Goal: Task Accomplishment & Management: Manage account settings

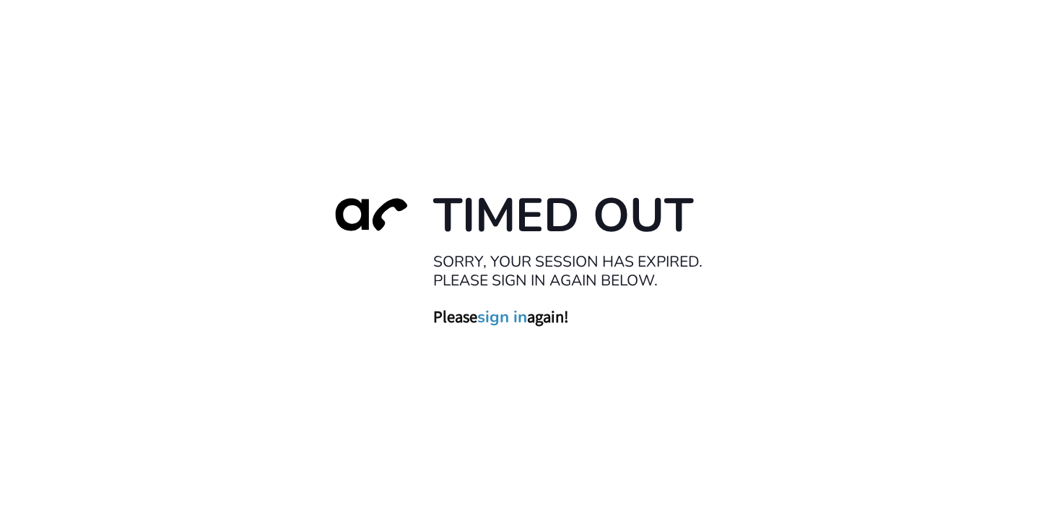
click at [496, 308] on link "sign in" at bounding box center [502, 316] width 50 height 20
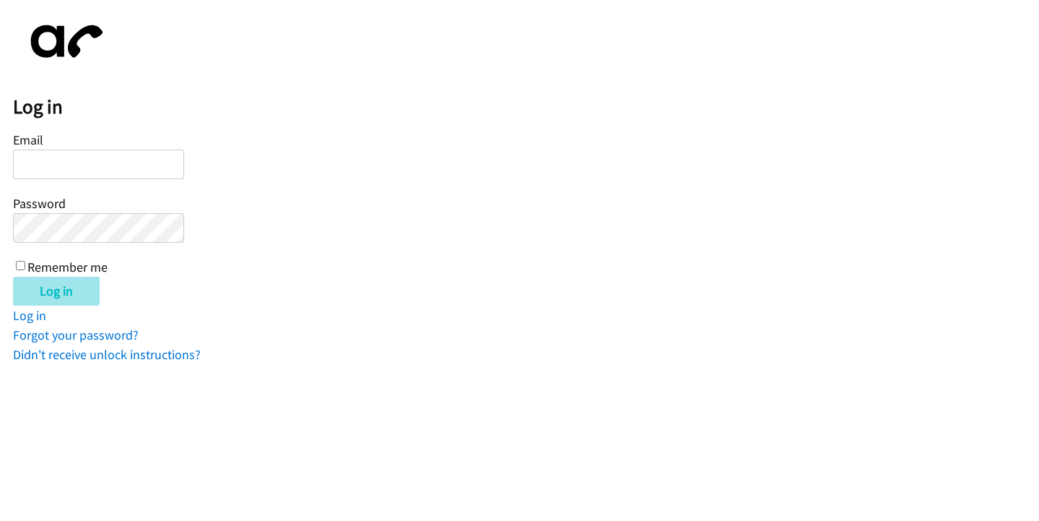
type input "[EMAIL_ADDRESS][DOMAIN_NAME]"
drag, startPoint x: 77, startPoint y: 292, endPoint x: 378, endPoint y: 318, distance: 301.5
click at [81, 293] on input "Log in" at bounding box center [56, 291] width 87 height 29
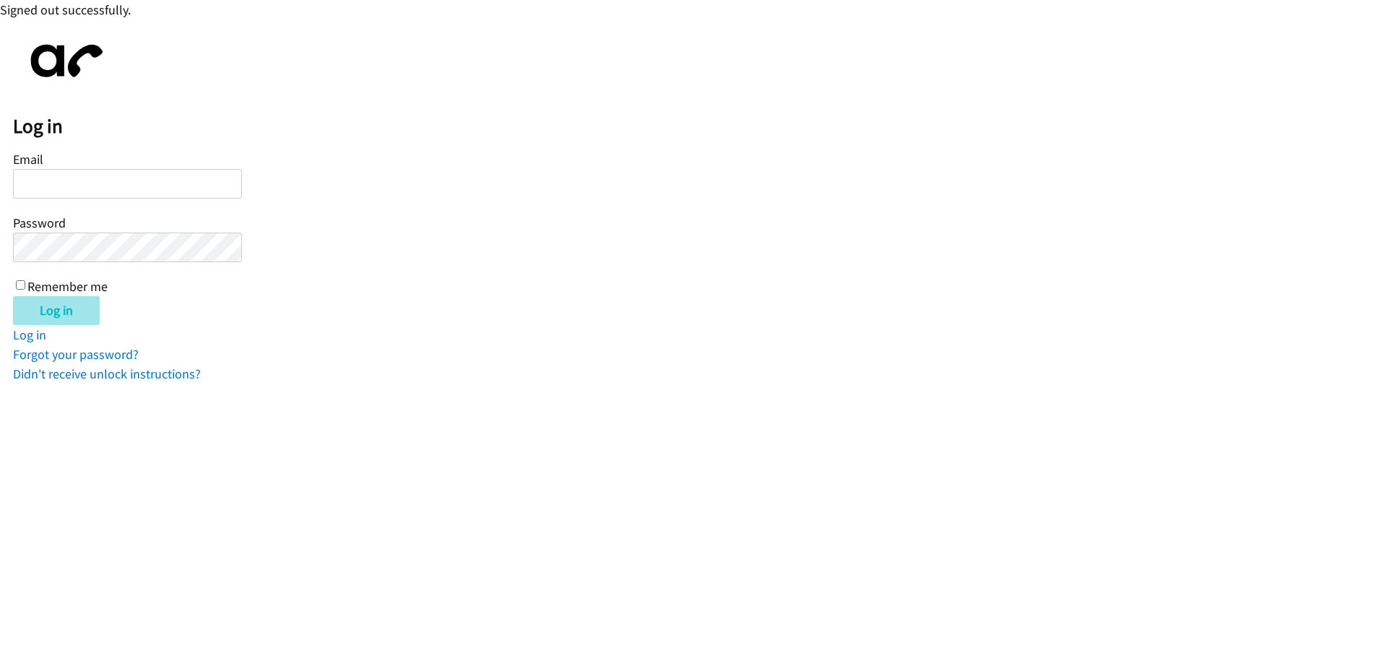
type input "[EMAIL_ADDRESS][DOMAIN_NAME]"
drag, startPoint x: 63, startPoint y: 300, endPoint x: 30, endPoint y: 299, distance: 32.5
click at [53, 299] on input "Log in" at bounding box center [56, 310] width 87 height 29
